Goal: Task Accomplishment & Management: Use online tool/utility

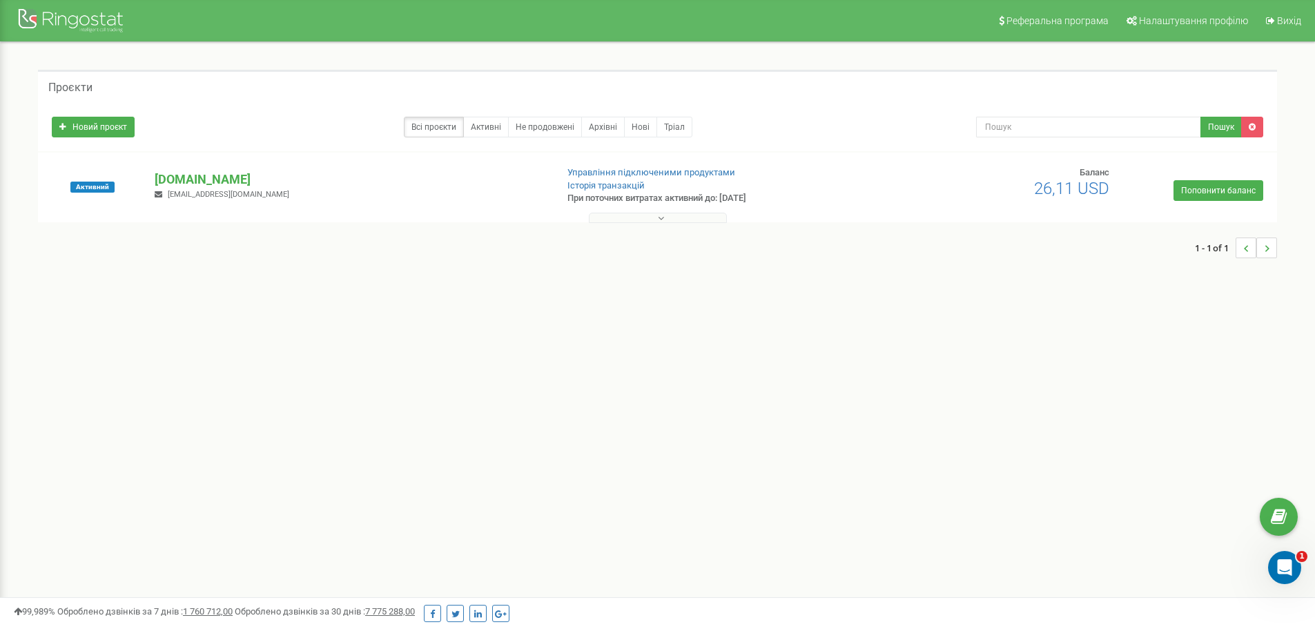
click at [658, 222] on icon at bounding box center [661, 218] width 6 height 10
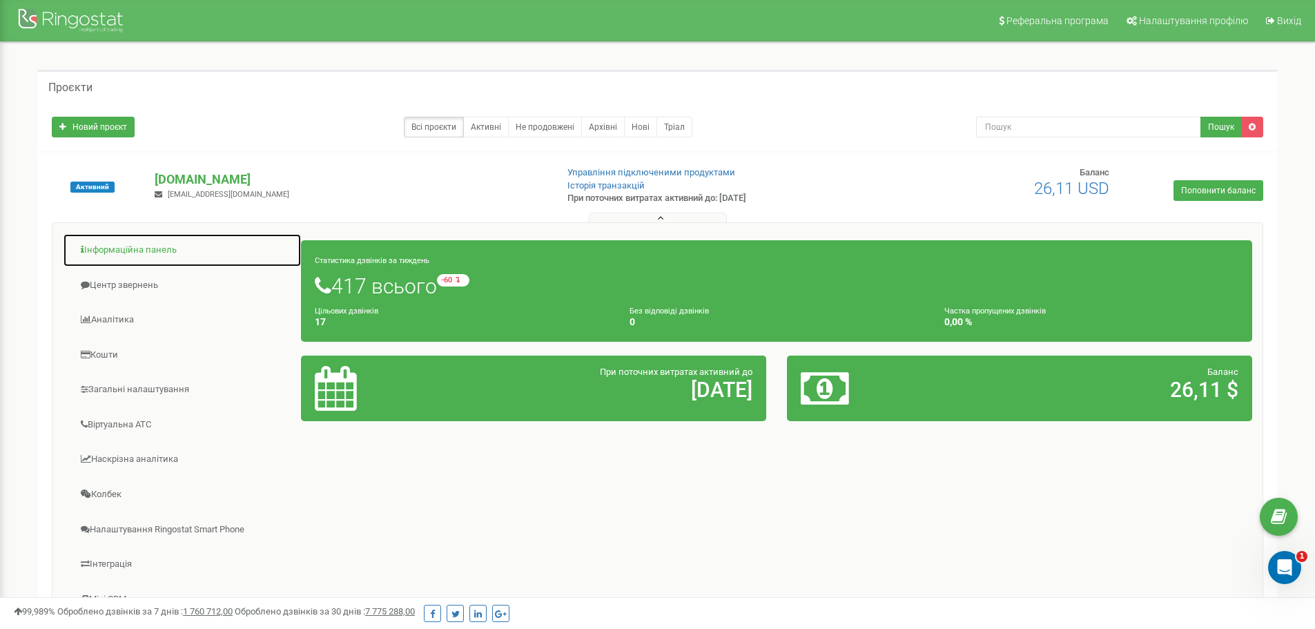
click at [161, 251] on link "Інформаційна панель" at bounding box center [182, 250] width 239 height 34
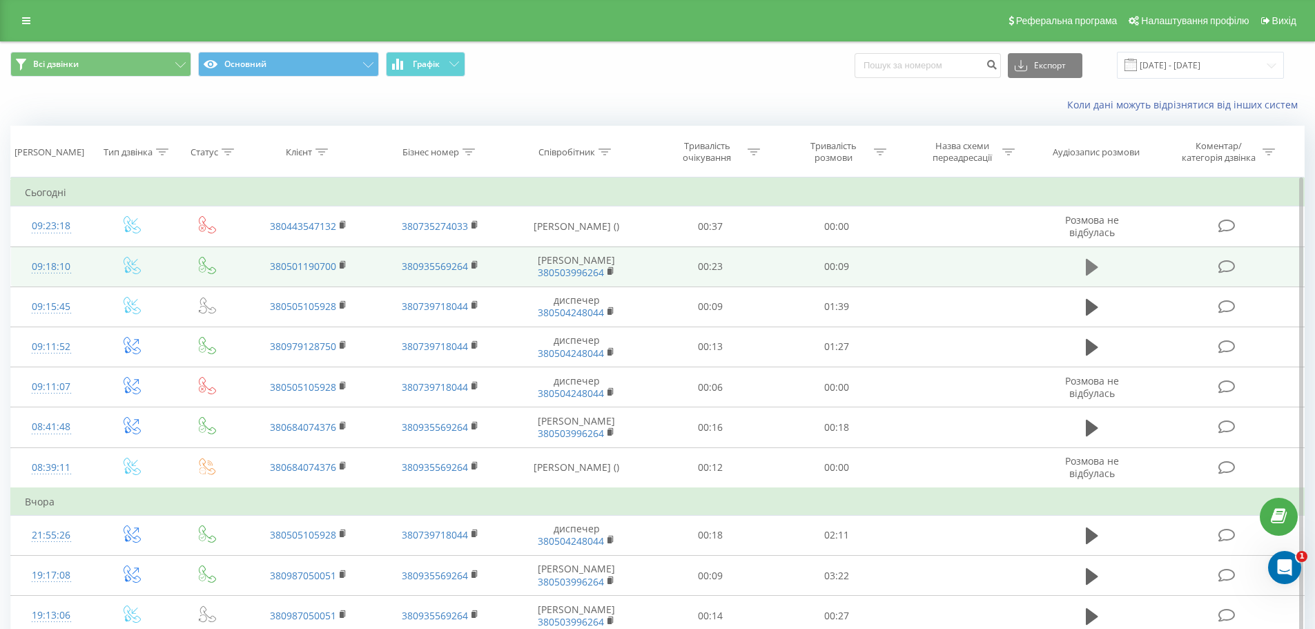
click at [1088, 273] on icon at bounding box center [1091, 267] width 12 height 17
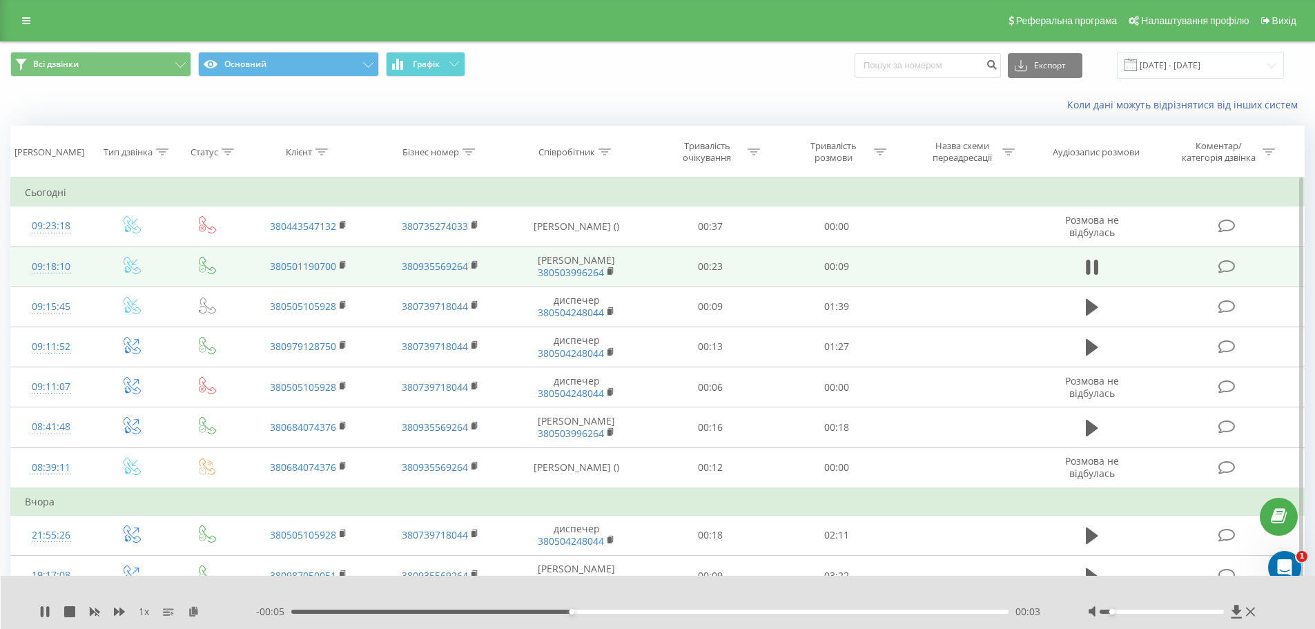
drag, startPoint x: 1159, startPoint y: 612, endPoint x: 1117, endPoint y: 615, distance: 41.5
click at [1117, 615] on div at bounding box center [1173, 611] width 171 height 14
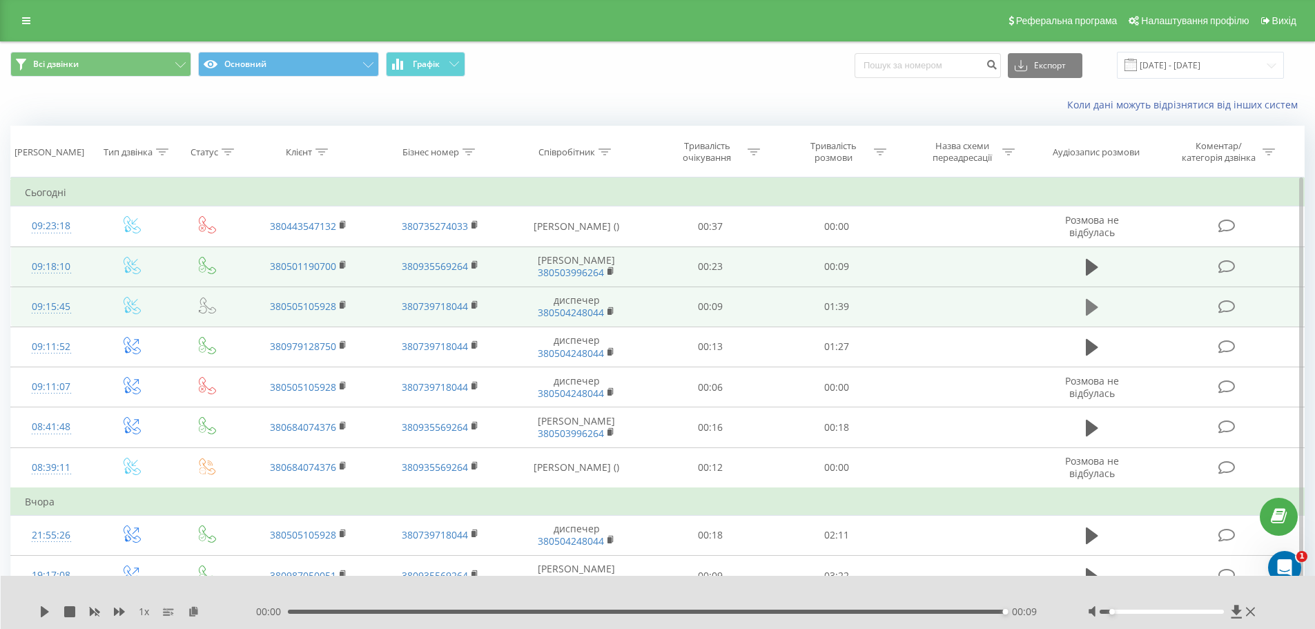
click at [1092, 315] on icon at bounding box center [1091, 307] width 12 height 17
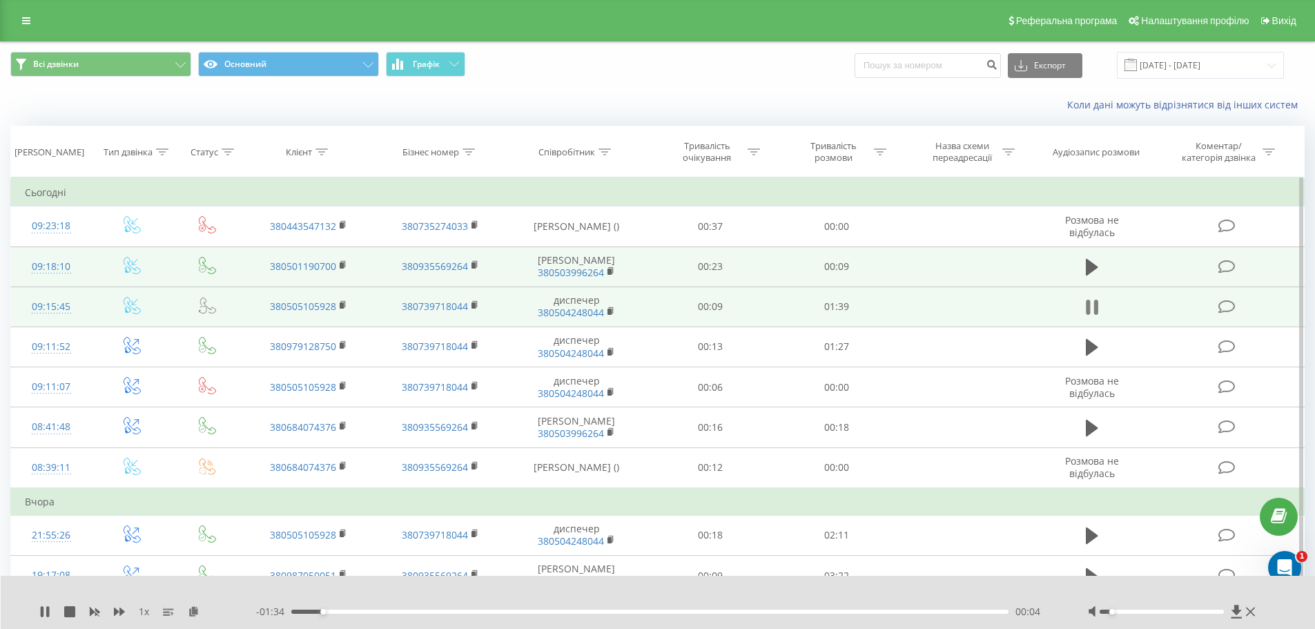
click at [1091, 317] on icon at bounding box center [1091, 306] width 12 height 19
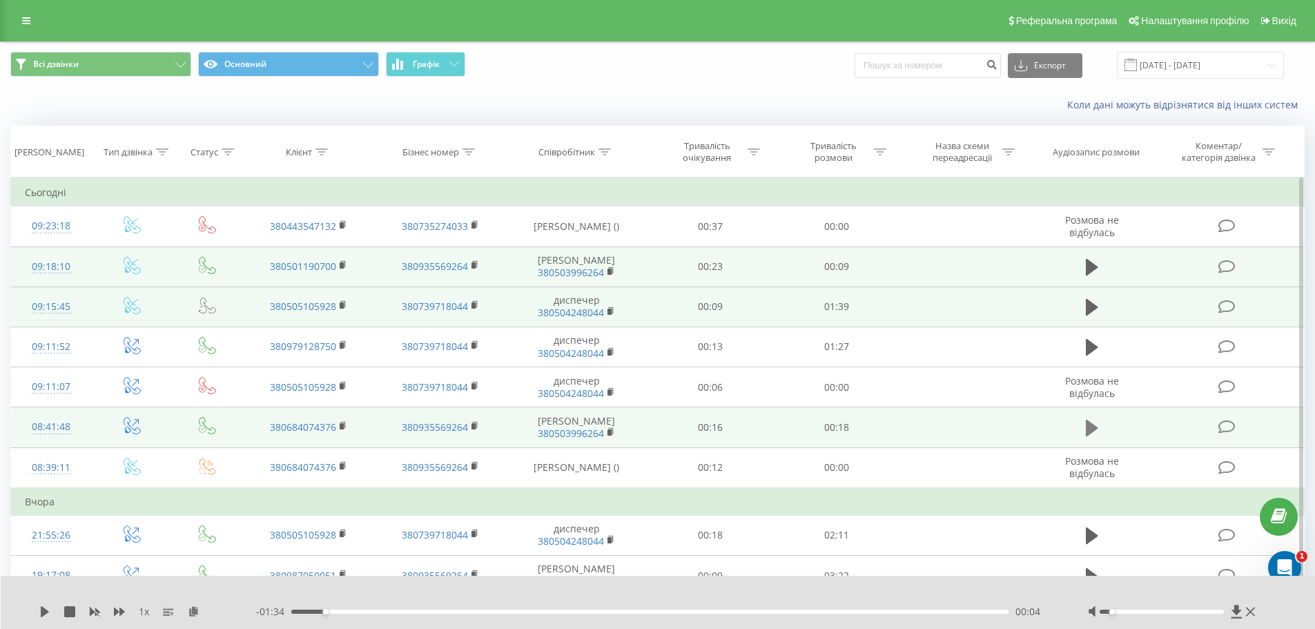
click at [1090, 436] on icon at bounding box center [1091, 428] width 12 height 17
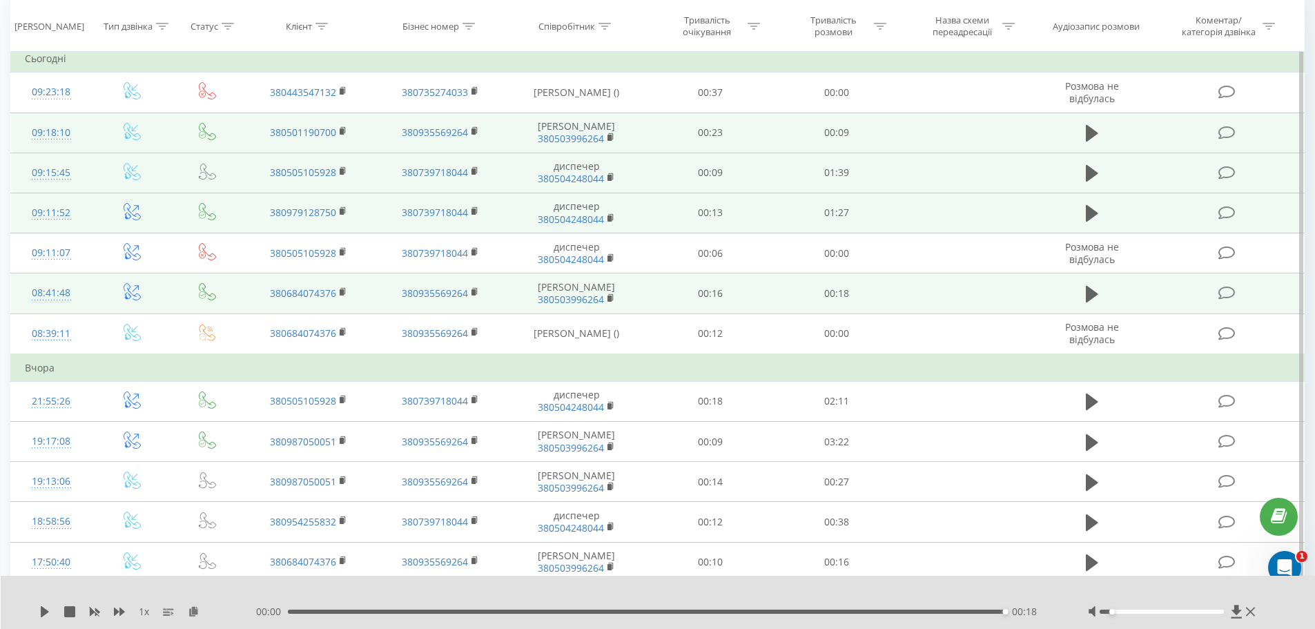
scroll to position [138, 0]
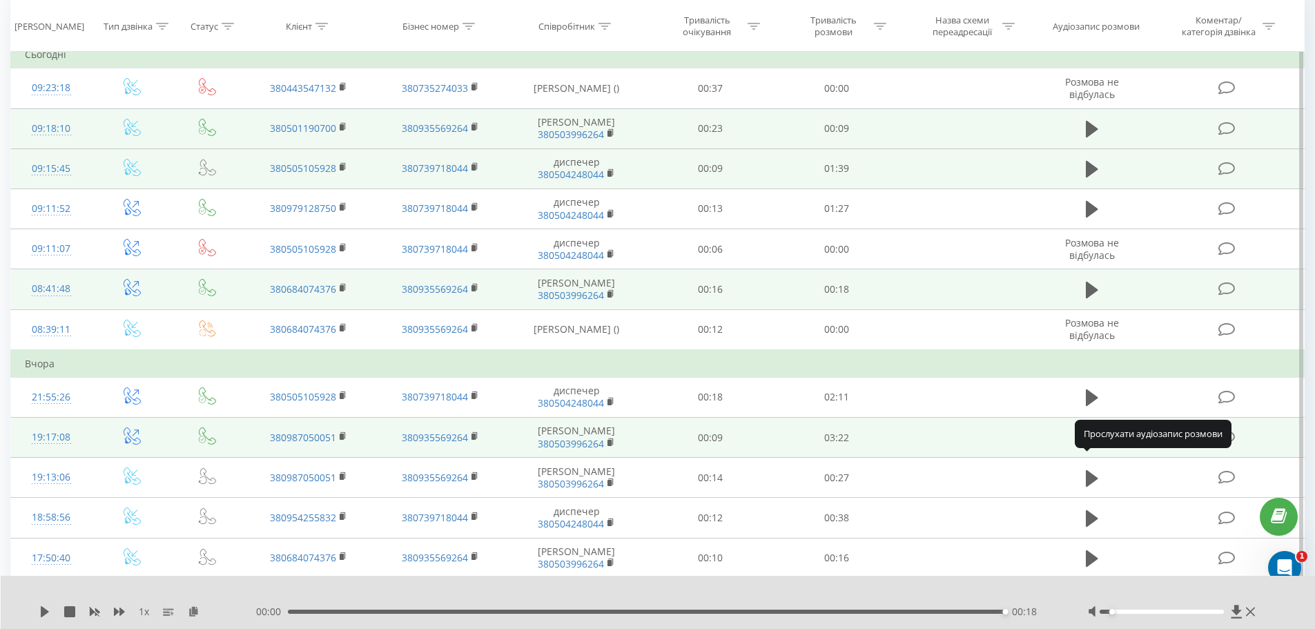
click at [1092, 446] on icon at bounding box center [1091, 437] width 12 height 17
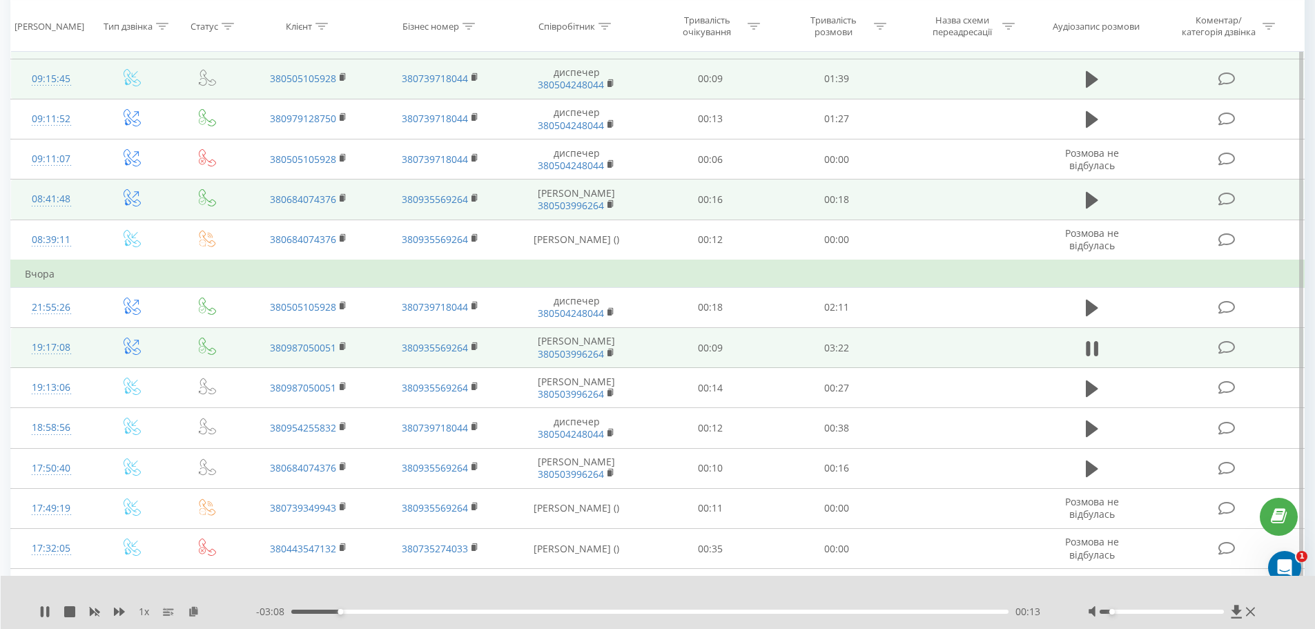
scroll to position [276, 0]
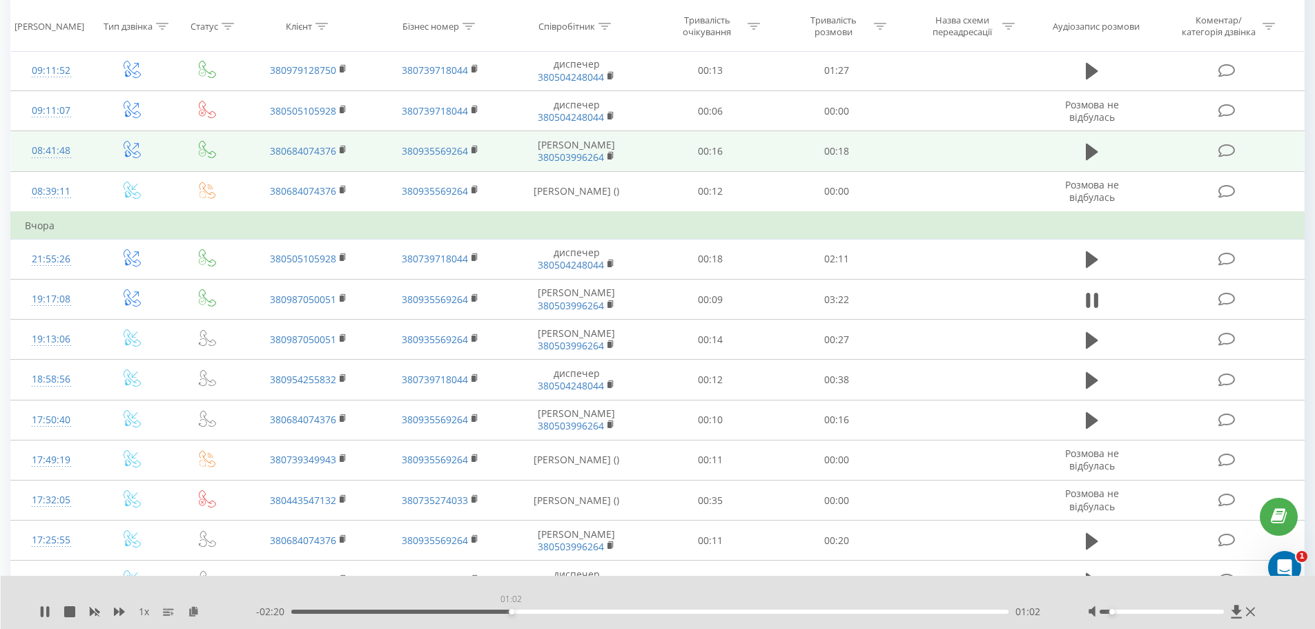
click at [511, 612] on div "01:02" at bounding box center [650, 611] width 718 height 4
click at [547, 609] on div "01:12" at bounding box center [650, 611] width 718 height 4
click at [592, 613] on div "01:12" at bounding box center [650, 611] width 718 height 4
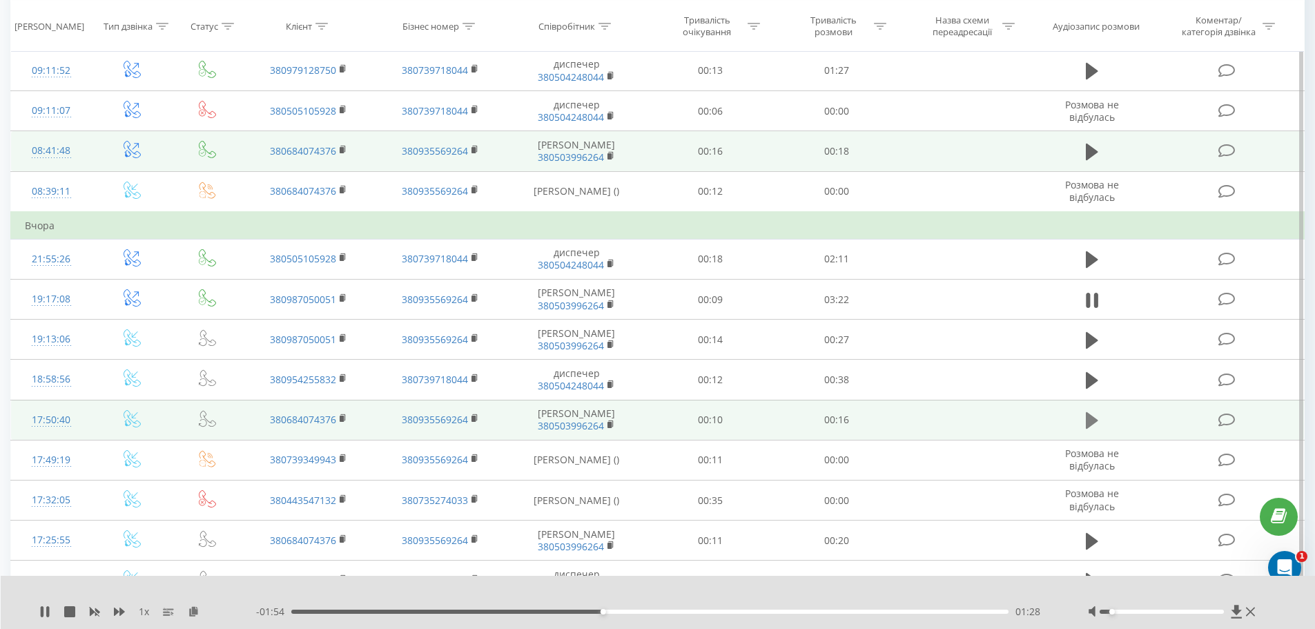
click at [1092, 429] on icon at bounding box center [1091, 420] width 12 height 17
drag, startPoint x: 1115, startPoint y: 613, endPoint x: 1123, endPoint y: 613, distance: 7.6
click at [1122, 613] on div "Accessibility label" at bounding box center [1124, 612] width 6 height 6
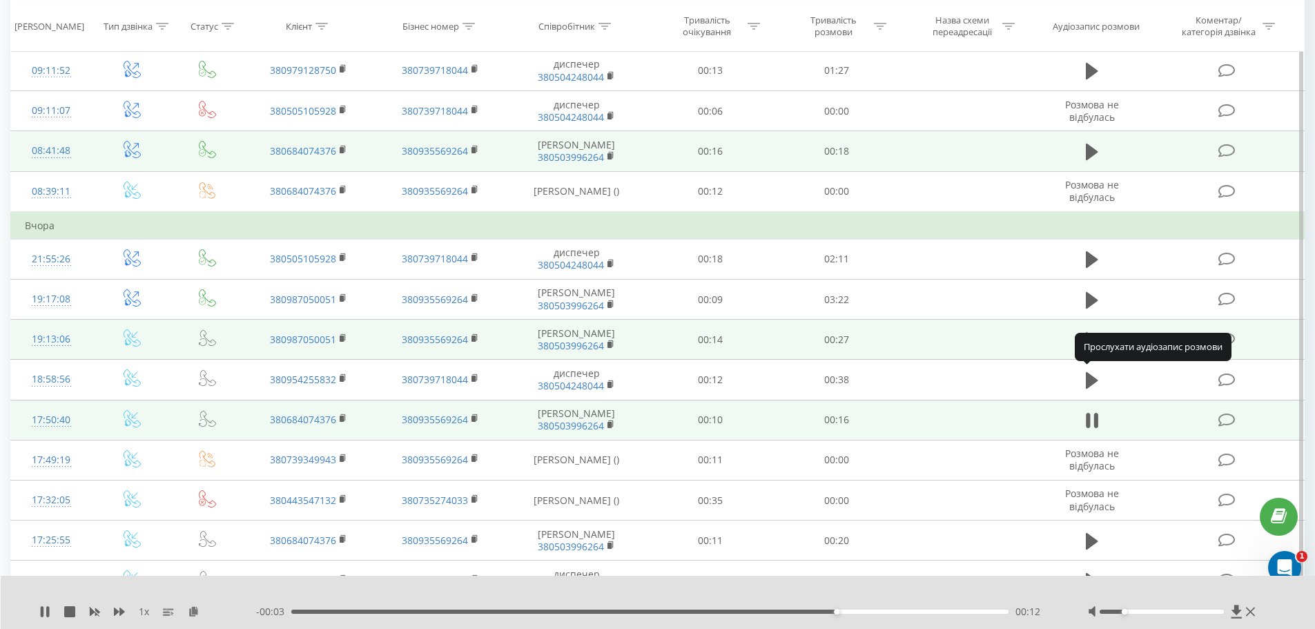
click at [1094, 348] on icon at bounding box center [1091, 340] width 12 height 17
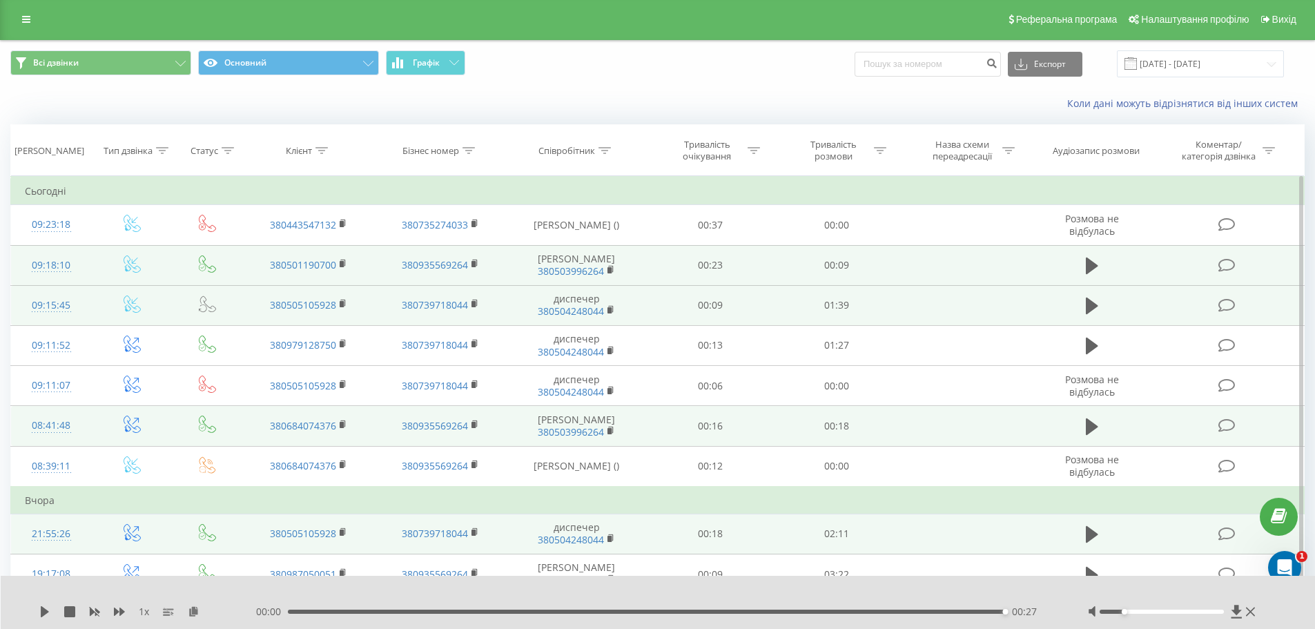
scroll to position [0, 0]
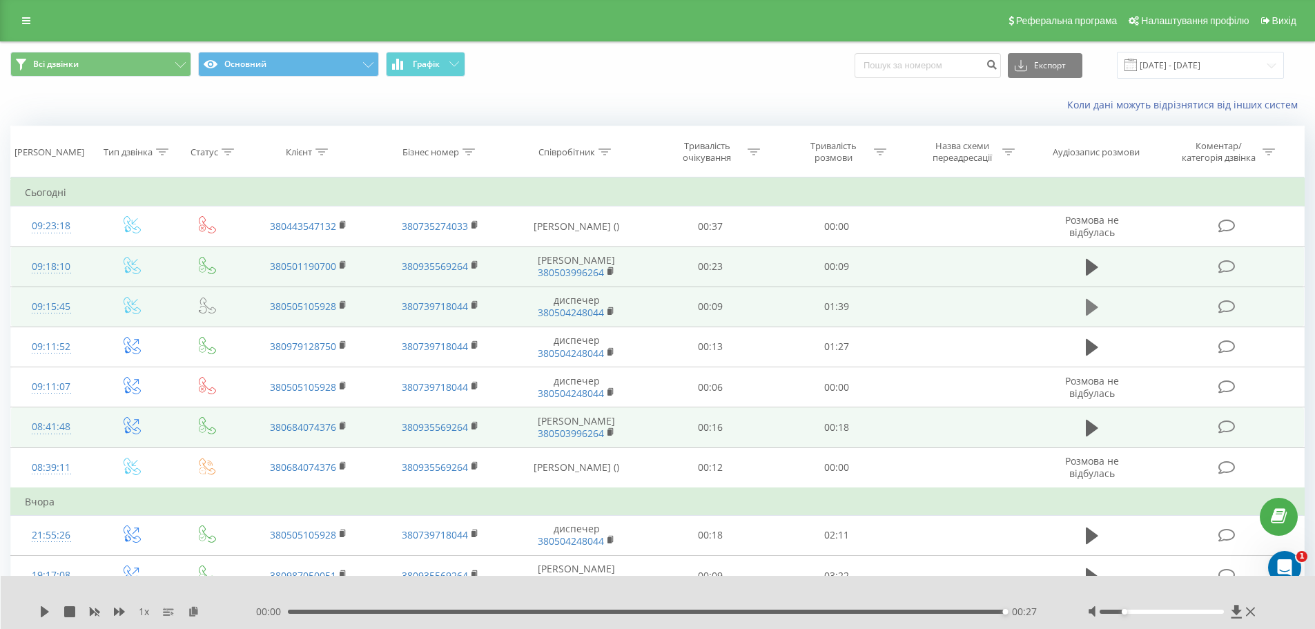
click at [1088, 315] on icon at bounding box center [1091, 307] width 12 height 17
click at [1090, 317] on icon at bounding box center [1091, 306] width 12 height 19
